Goal: Task Accomplishment & Management: Use online tool/utility

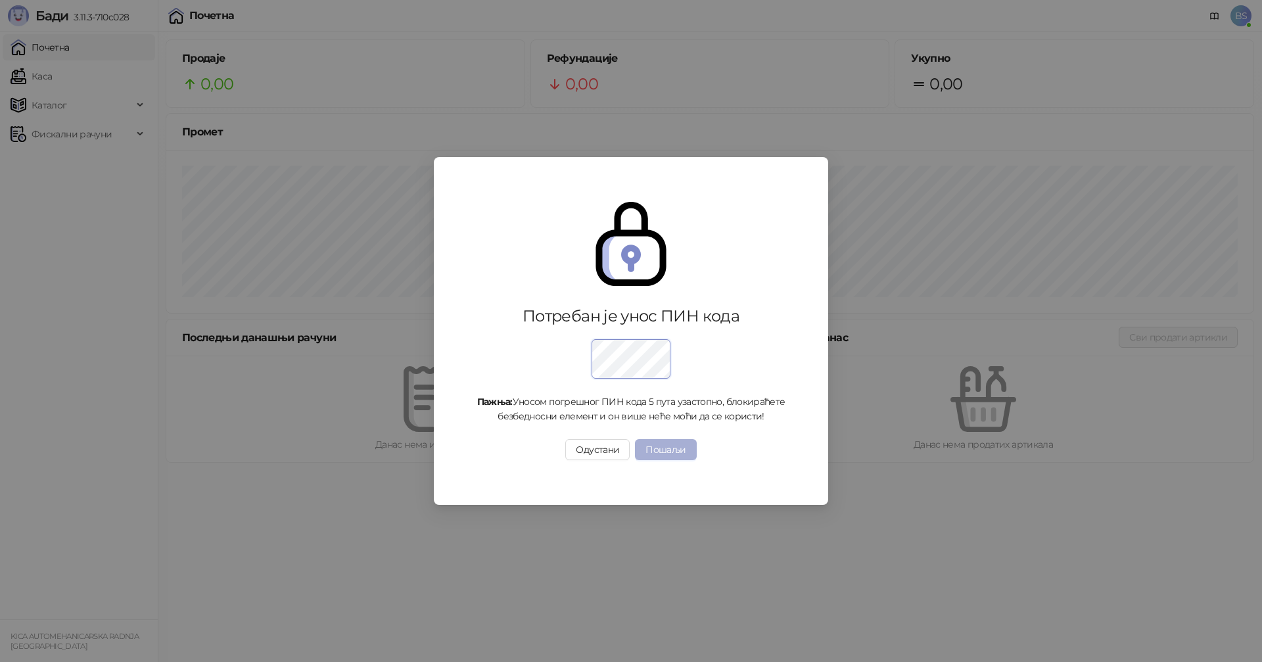
click at [685, 459] on button "Пошаљи" at bounding box center [665, 449] width 61 height 21
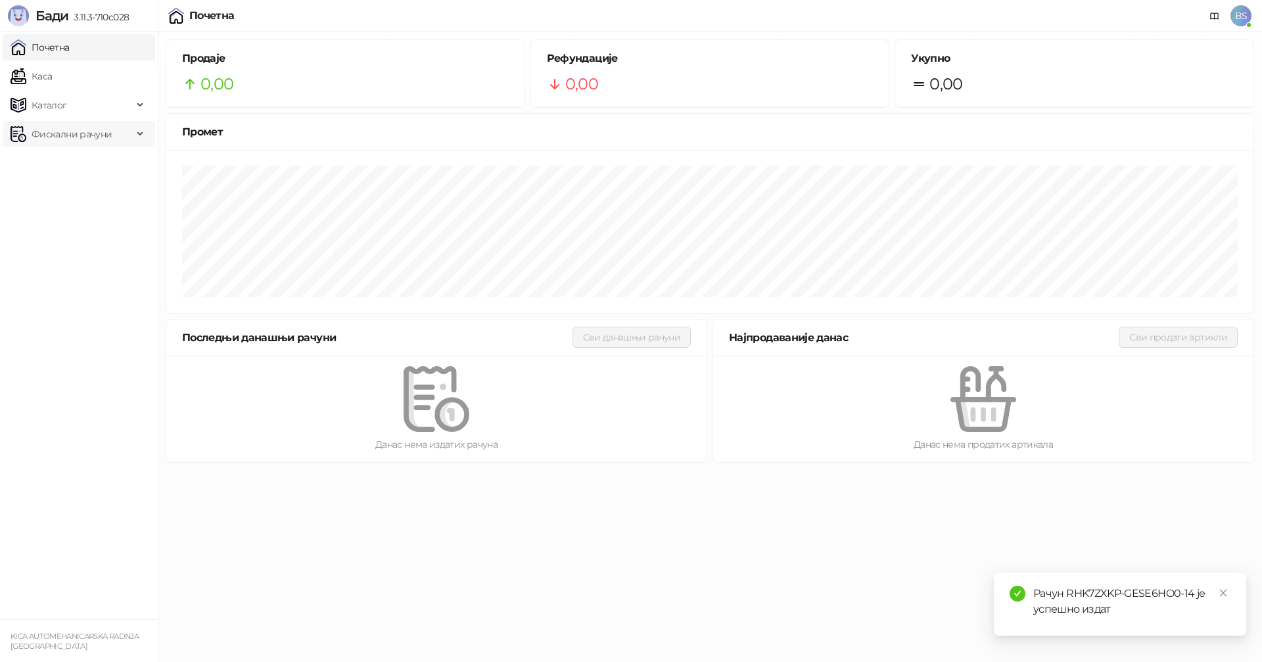
click at [89, 133] on span "Фискални рачуни" at bounding box center [72, 134] width 80 height 26
click at [88, 160] on link "Издати рачуни" at bounding box center [60, 163] width 88 height 26
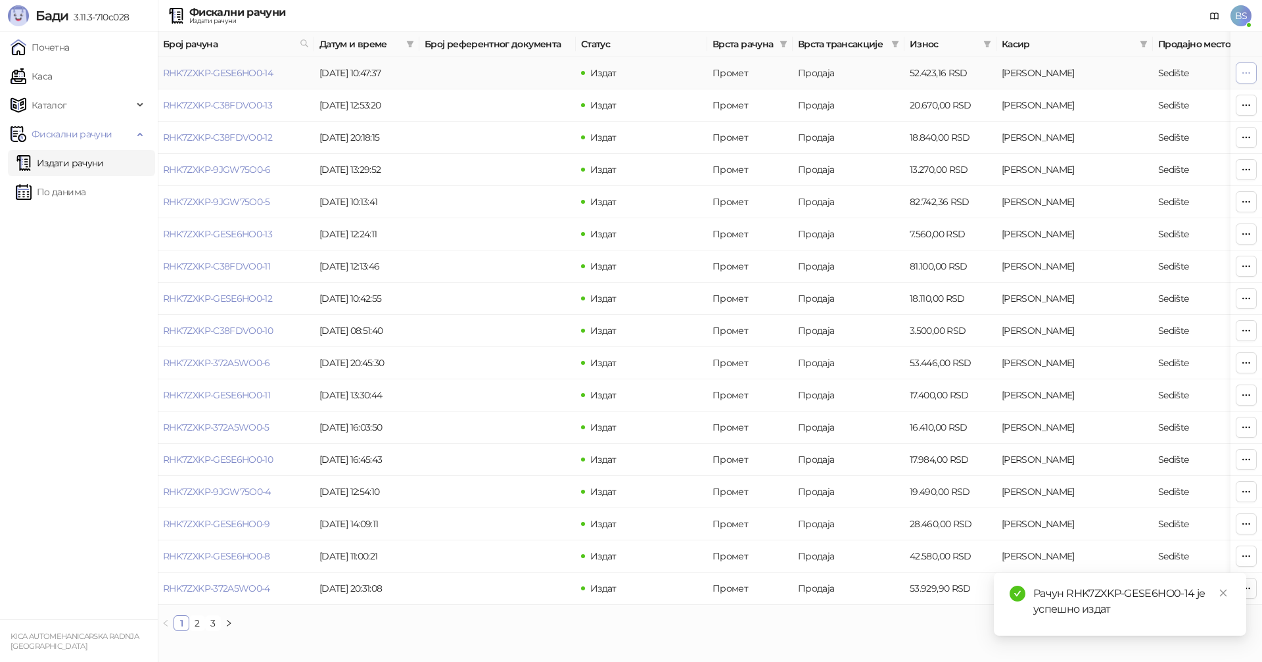
click at [1244, 74] on icon "button" at bounding box center [1246, 73] width 11 height 11
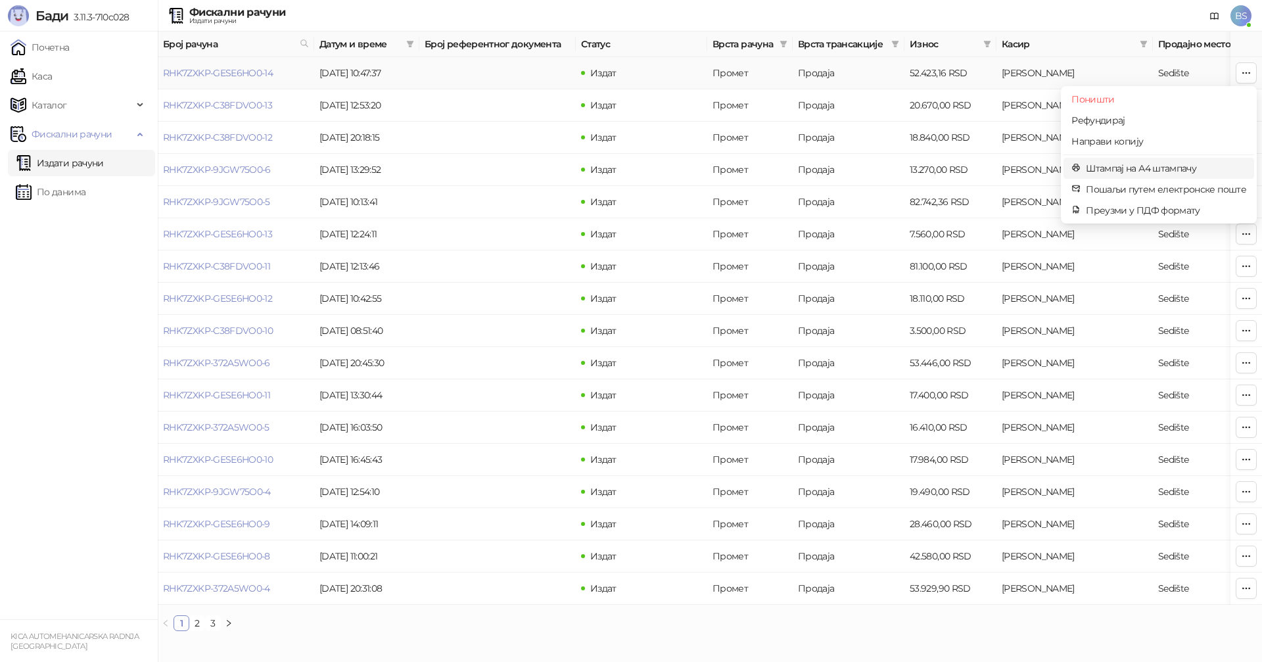
click at [1129, 167] on span "Штампај на А4 штампачу" at bounding box center [1166, 168] width 160 height 14
